Goal: Information Seeking & Learning: Find specific fact

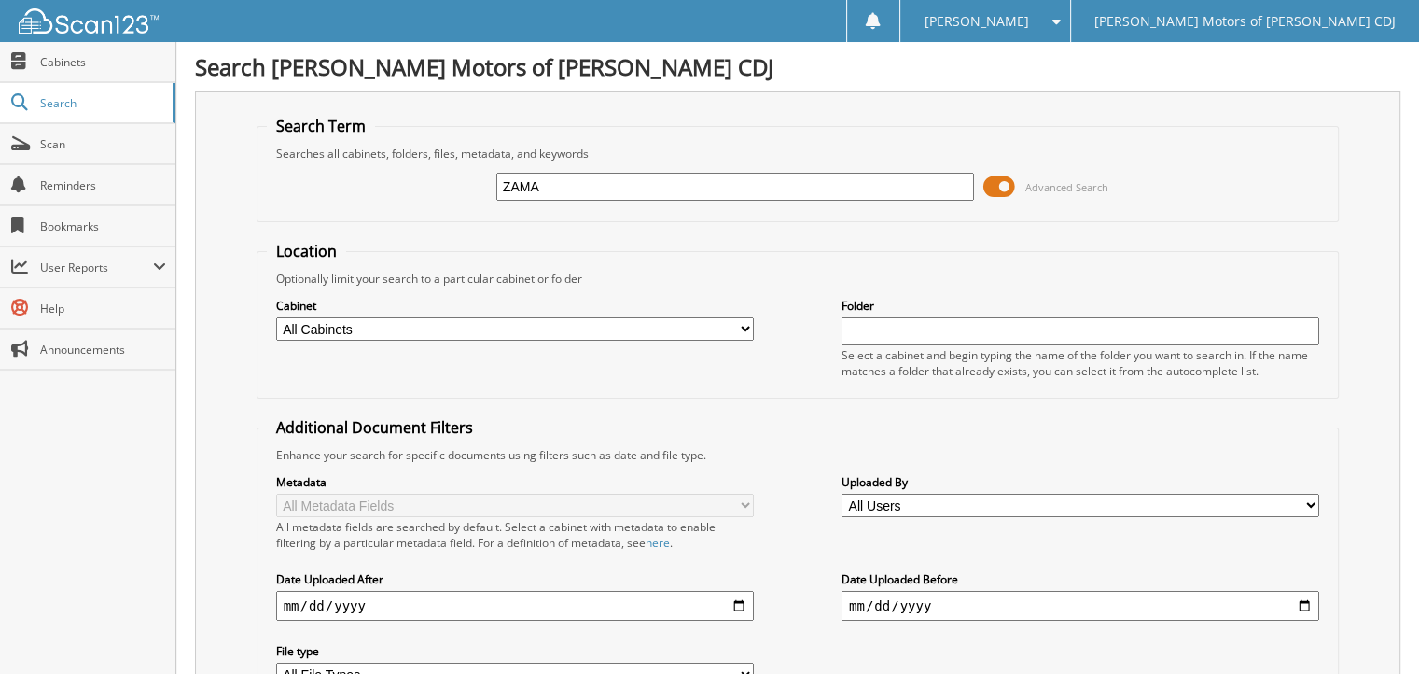
type input "zamazal"
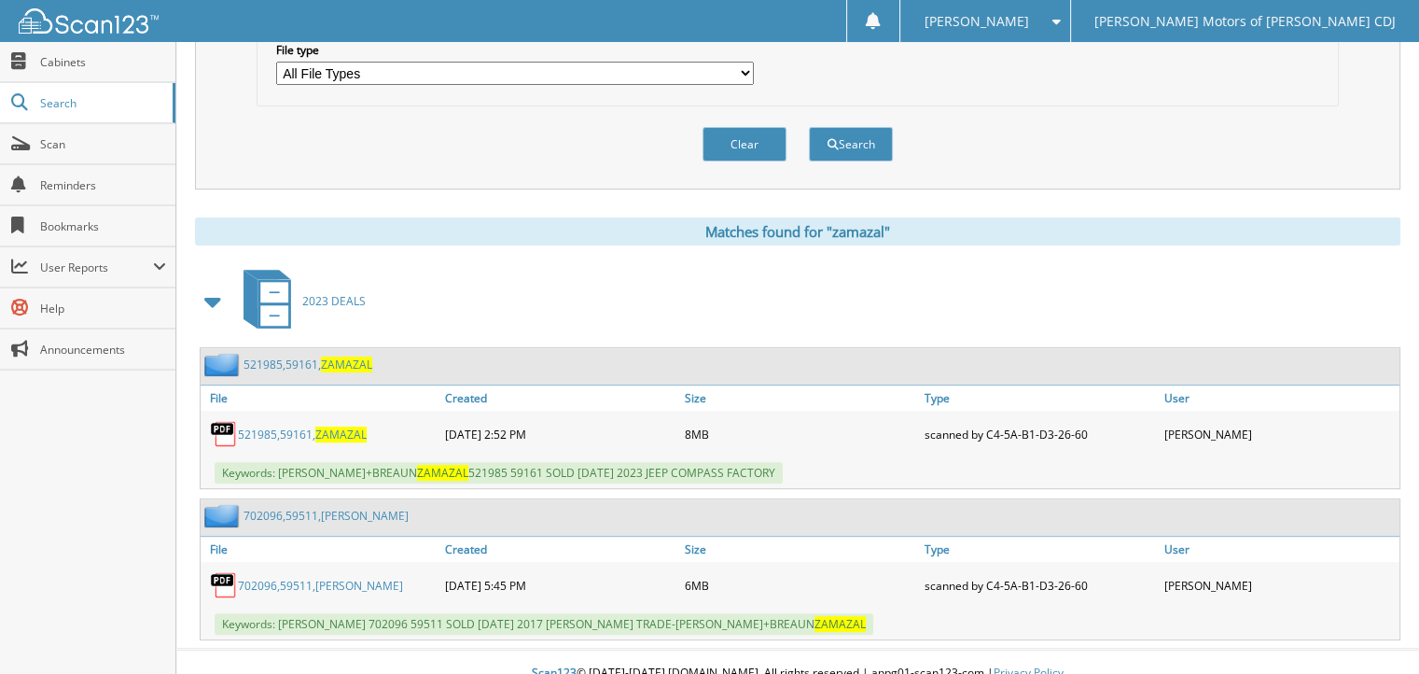
click at [348, 353] on div "521985,59161, ZAMAZAL" at bounding box center [287, 364] width 172 height 23
click at [348, 356] on span "ZAMAZAL" at bounding box center [346, 364] width 51 height 16
